Goal: Transaction & Acquisition: Book appointment/travel/reservation

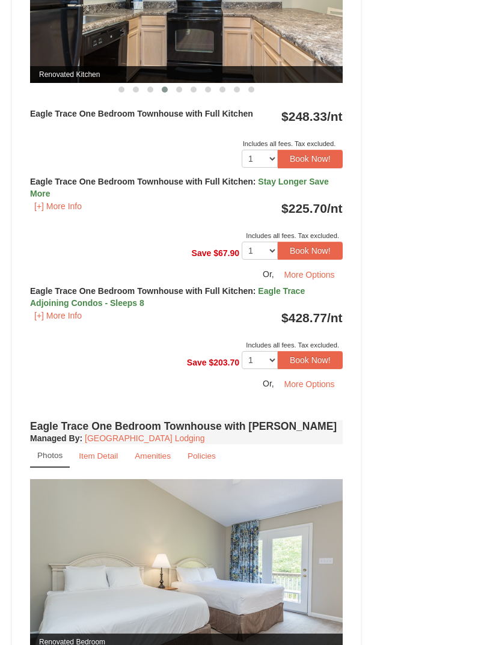
scroll to position [650, 0]
click at [64, 319] on button "[+] More Info" at bounding box center [58, 315] width 56 height 13
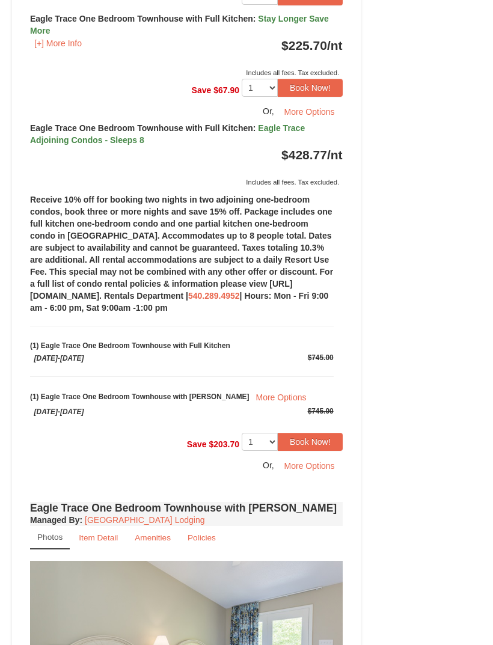
scroll to position [813, 0]
click at [254, 400] on button "More Options" at bounding box center [281, 398] width 64 height 16
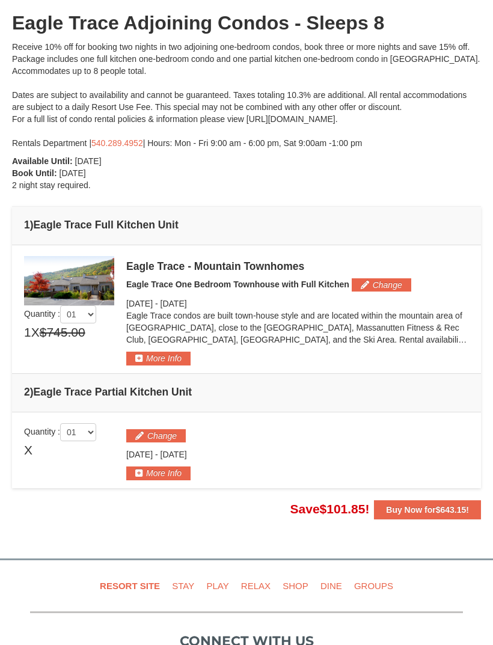
scroll to position [135, 0]
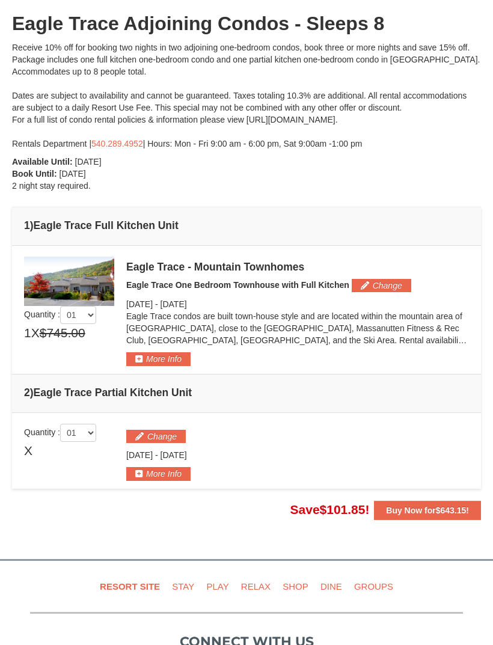
click at [149, 361] on button "More Info" at bounding box center [158, 358] width 64 height 13
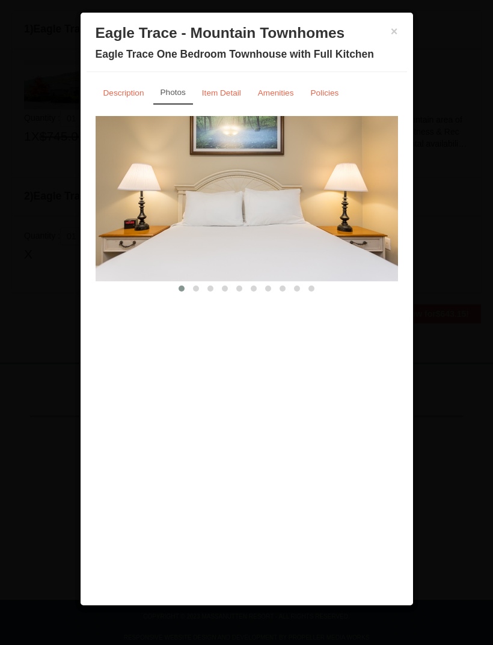
scroll to position [345, 0]
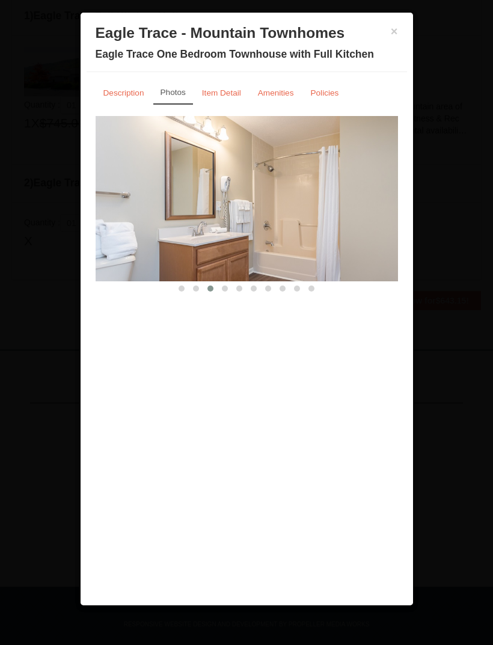
click at [227, 88] on small "Item Detail" at bounding box center [221, 92] width 39 height 9
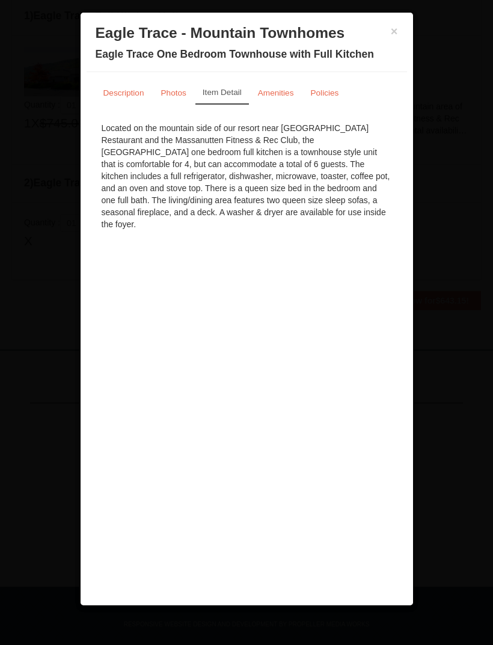
click at [126, 97] on link "Description" at bounding box center [124, 92] width 57 height 23
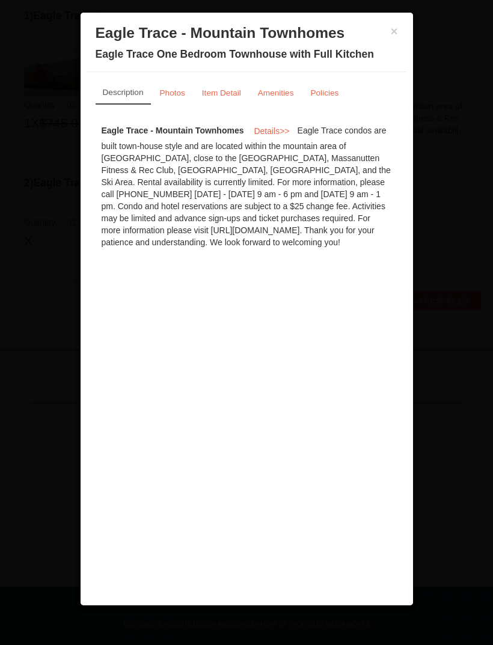
click at [62, 112] on div at bounding box center [246, 322] width 493 height 645
click at [392, 35] on button "×" at bounding box center [394, 31] width 7 height 12
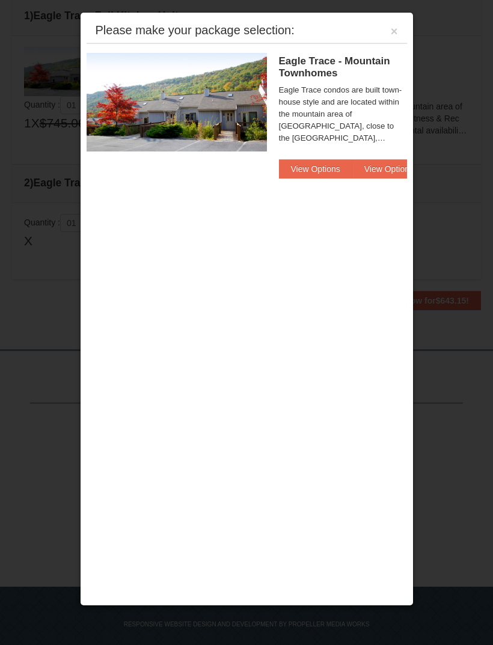
click at [394, 28] on button "×" at bounding box center [394, 31] width 7 height 12
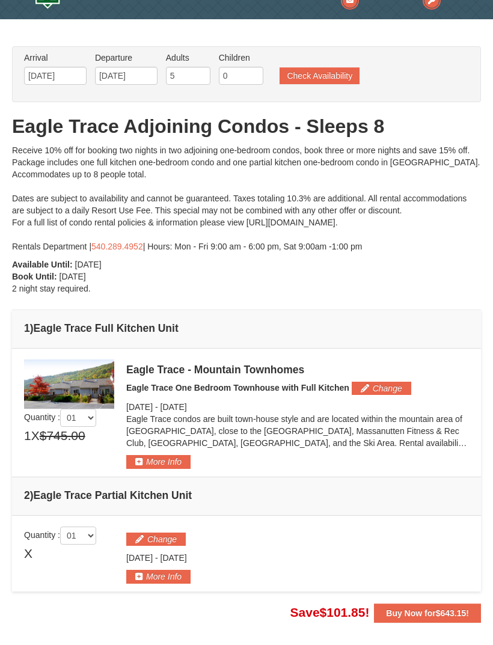
scroll to position [34, 0]
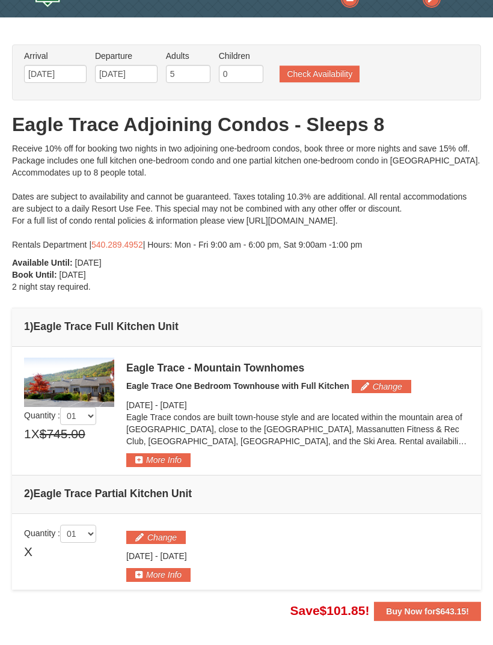
click at [150, 457] on button "More Info" at bounding box center [158, 459] width 64 height 13
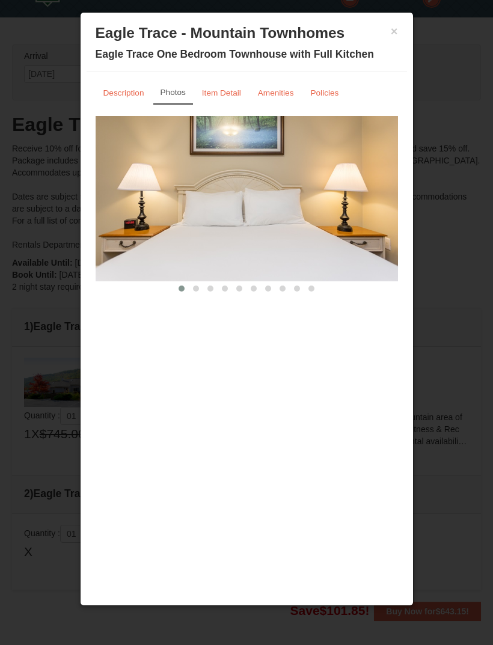
click at [216, 94] on small "Item Detail" at bounding box center [221, 92] width 39 height 9
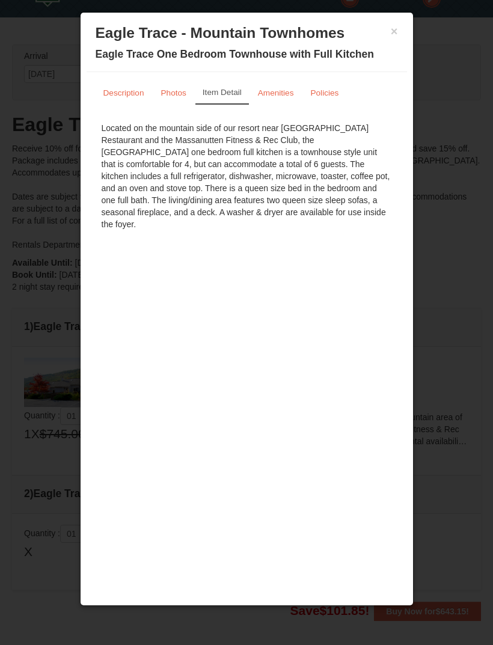
click at [262, 92] on small "Amenities" at bounding box center [276, 92] width 36 height 9
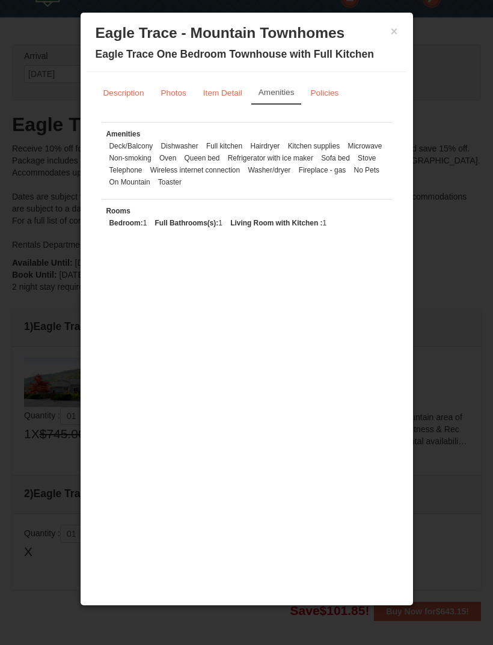
click at [234, 88] on small "Item Detail" at bounding box center [222, 92] width 39 height 9
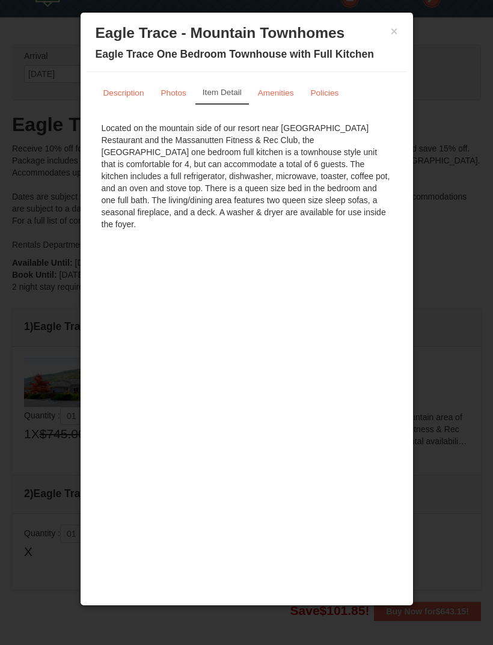
click at [396, 29] on button "×" at bounding box center [394, 31] width 7 height 12
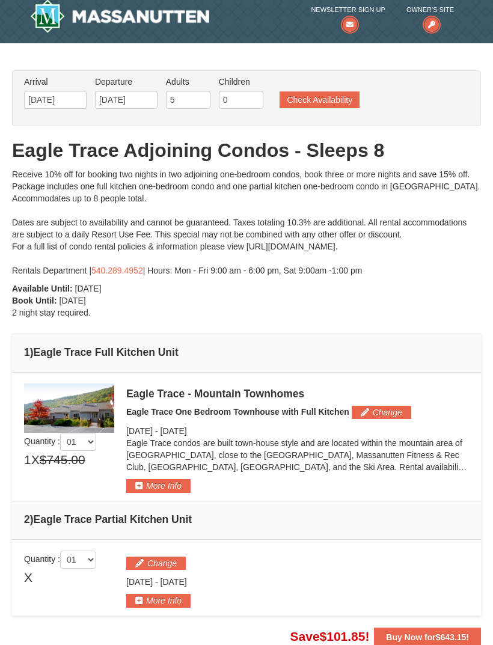
scroll to position [0, 0]
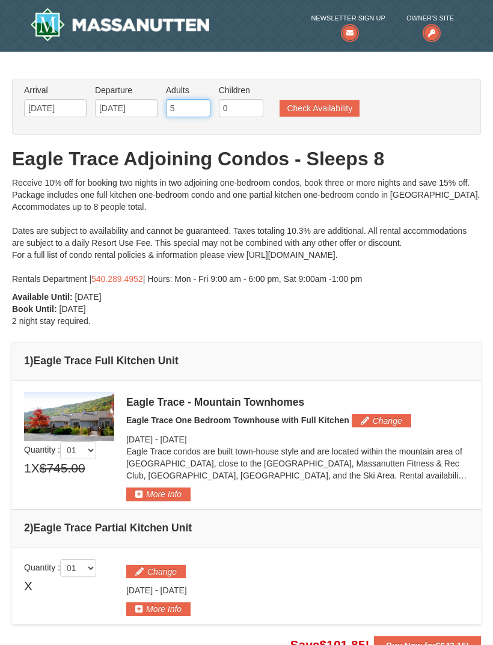
click at [192, 106] on input "5" at bounding box center [188, 108] width 44 height 18
type input "8"
click at [347, 109] on button "Check Availability" at bounding box center [320, 108] width 80 height 17
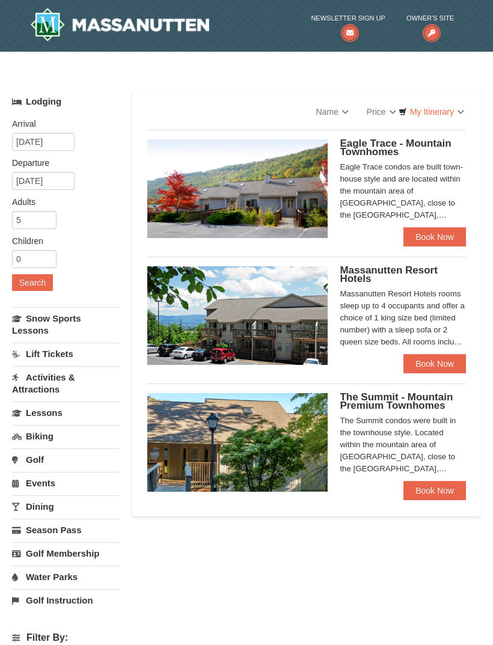
select select "10"
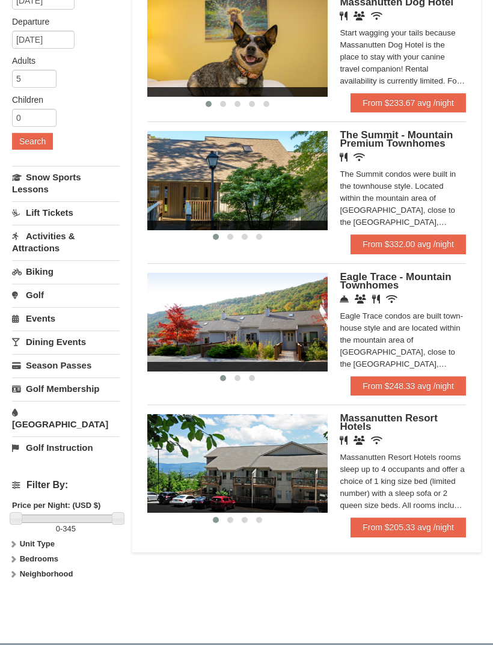
scroll to position [141, 0]
click at [449, 248] on link "From $332.00 avg /night" at bounding box center [407, 243] width 115 height 19
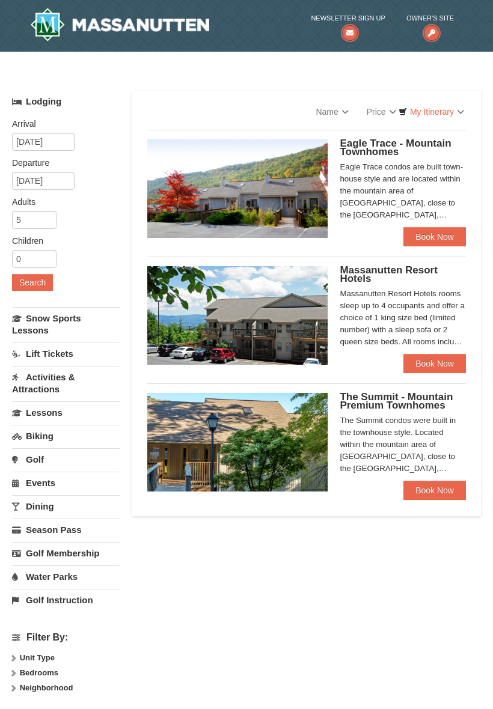
select select "10"
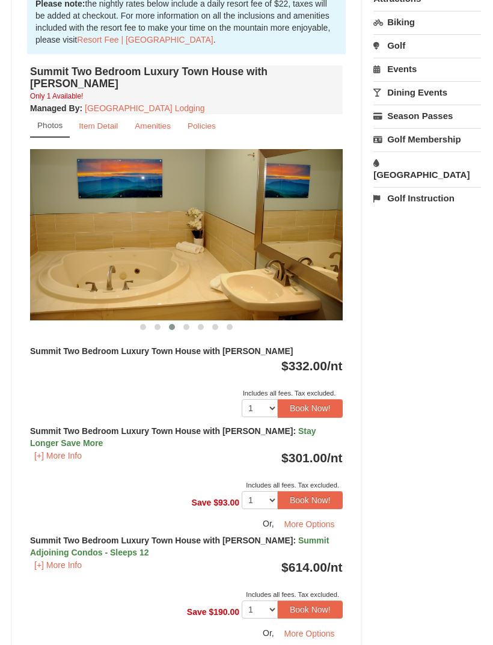
scroll to position [414, 0]
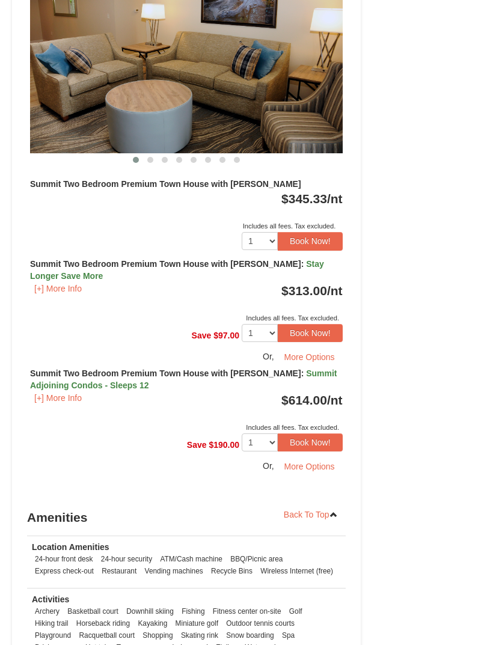
click at [62, 283] on button "[+] More Info" at bounding box center [58, 289] width 56 height 13
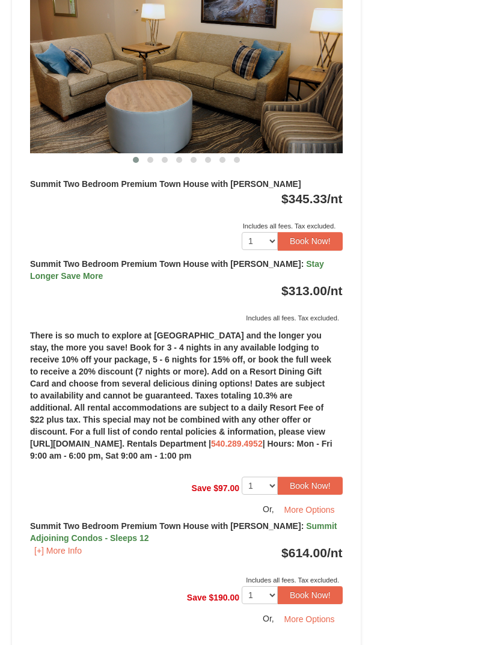
click at [62, 544] on button "[+] More Info" at bounding box center [58, 550] width 56 height 13
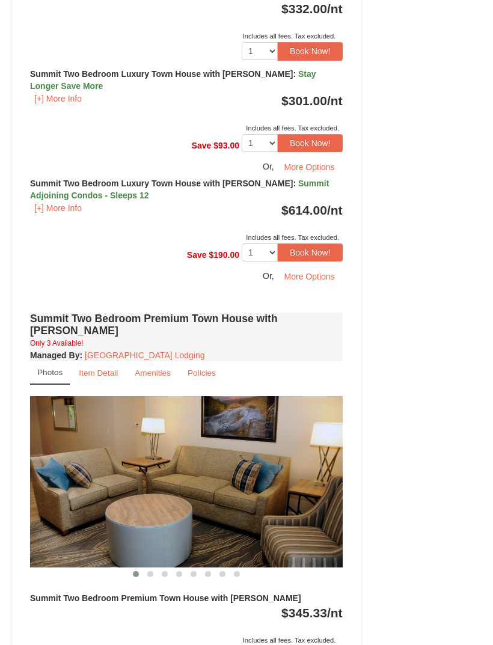
scroll to position [771, 0]
click at [79, 396] on img at bounding box center [186, 481] width 313 height 171
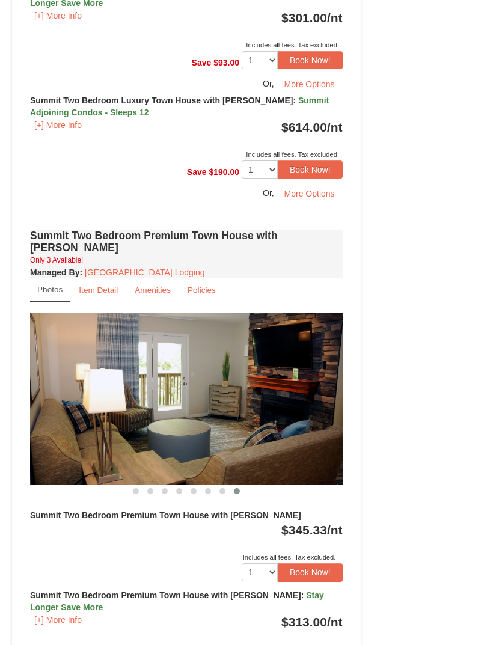
scroll to position [854, 0]
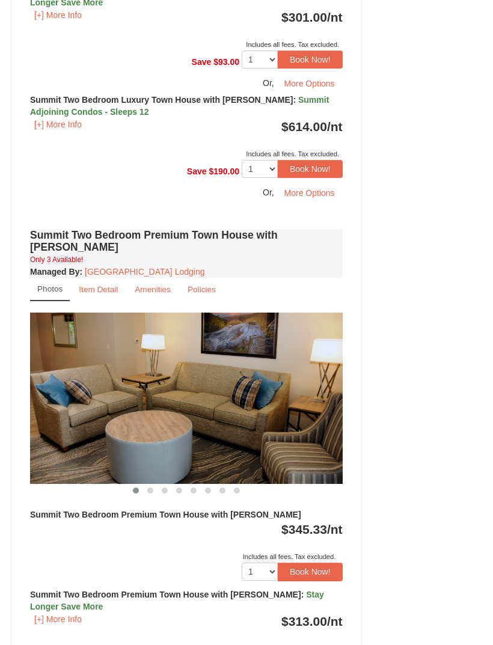
click at [78, 314] on img at bounding box center [186, 398] width 313 height 171
click at [72, 454] on div "Summit Two Bedroom Premium Town House with [PERSON_NAME] Only 3 Available! Mana…" at bounding box center [186, 651] width 319 height 849
click at [43, 613] on button "[+] More Info" at bounding box center [58, 619] width 56 height 13
click at [105, 285] on small "Item Detail" at bounding box center [98, 289] width 39 height 9
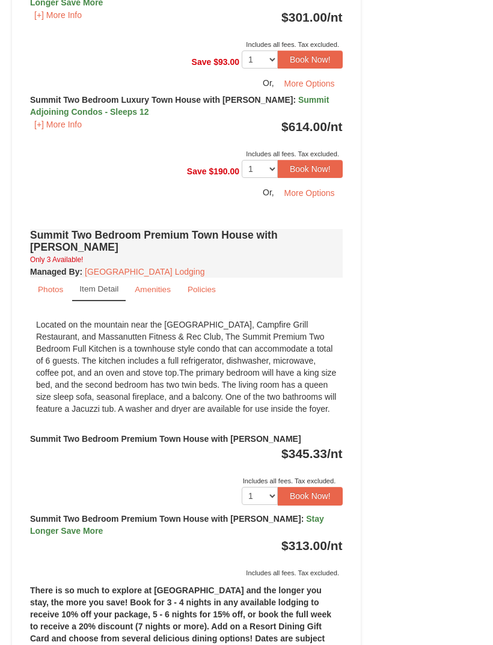
click at [323, 487] on button "Book Now!" at bounding box center [310, 496] width 65 height 18
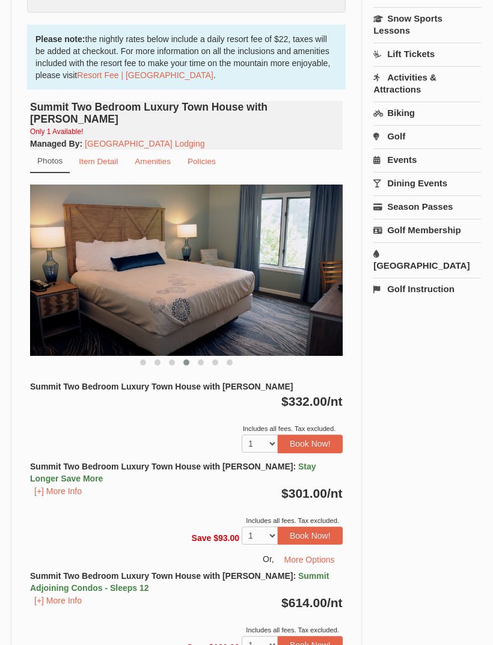
scroll to position [127, 0]
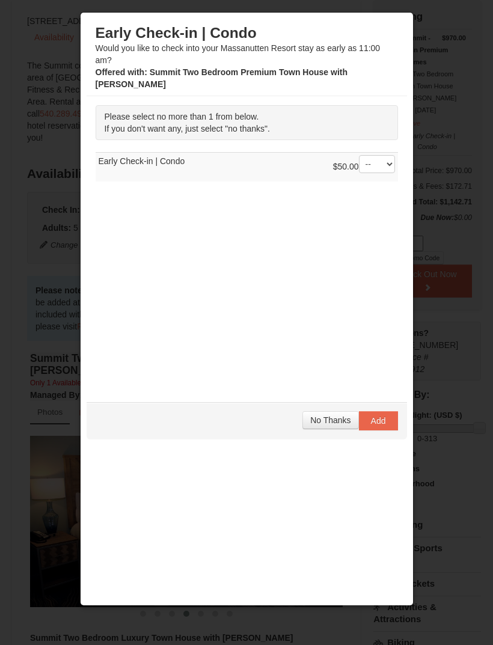
click at [338, 422] on span "No Thanks" at bounding box center [330, 420] width 40 height 10
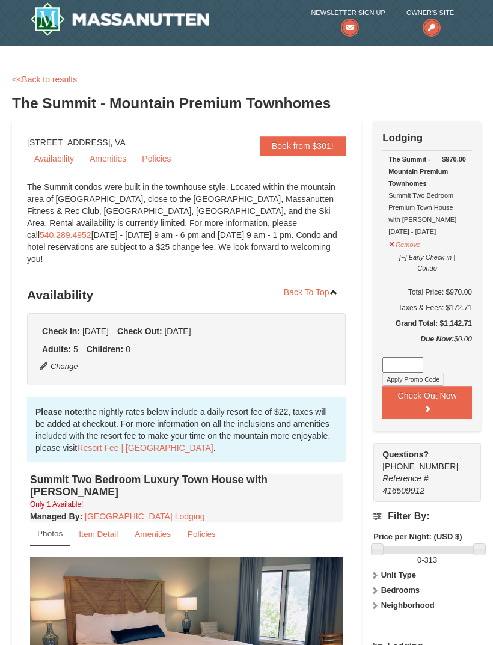
scroll to position [0, 0]
